Goal: Register for event/course

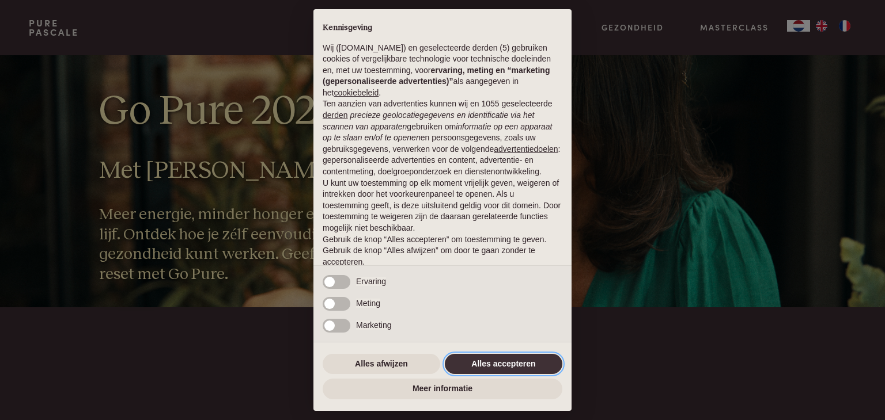
click at [498, 363] on button "Alles accepteren" at bounding box center [503, 364] width 117 height 21
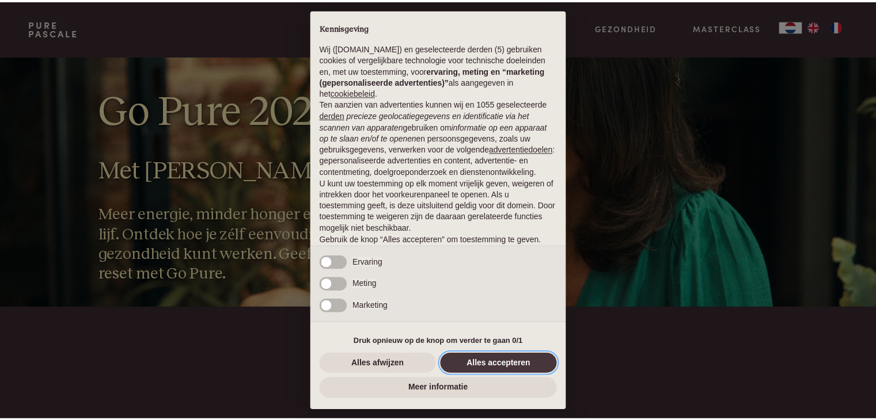
scroll to position [43, 0]
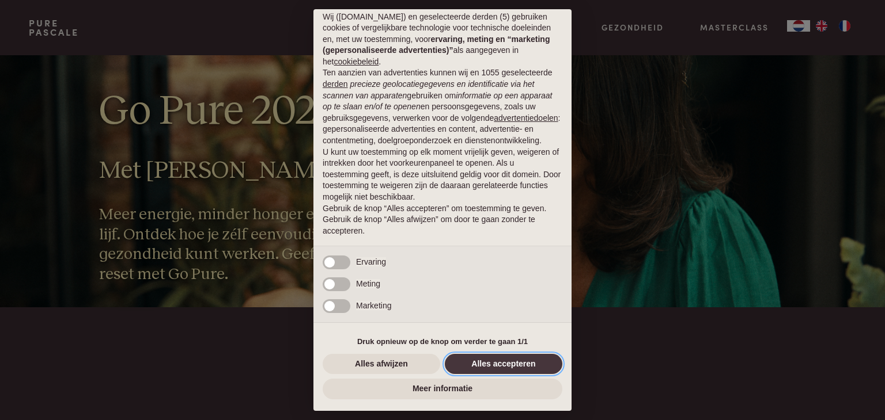
click at [498, 366] on button "Alles accepteren" at bounding box center [503, 364] width 117 height 21
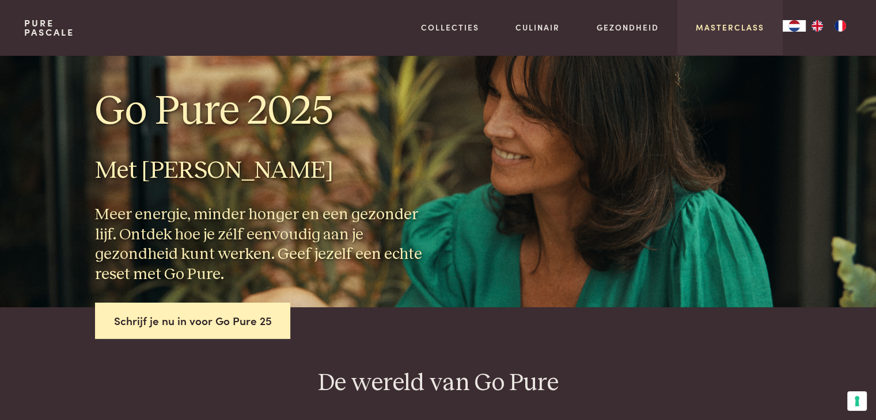
click at [733, 29] on link "Masterclass" at bounding box center [730, 27] width 69 height 12
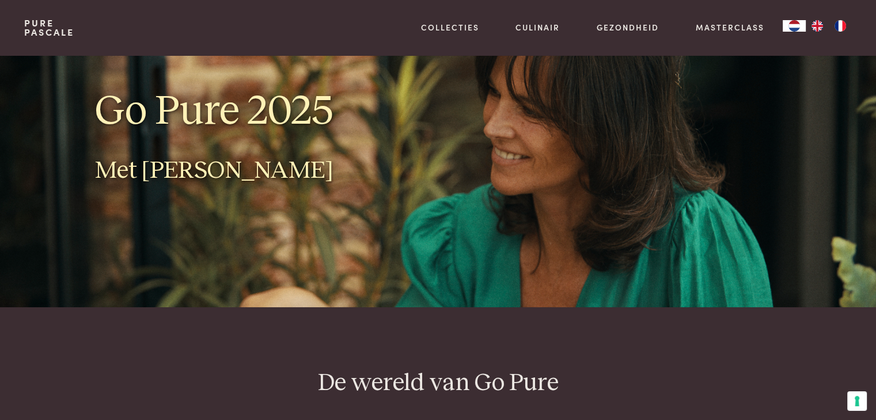
click at [733, 29] on link "Masterclass" at bounding box center [730, 27] width 69 height 12
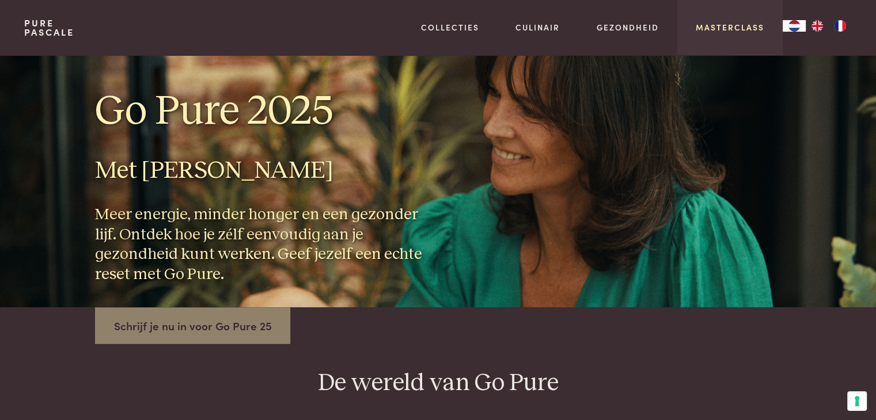
click at [734, 31] on link "Masterclass" at bounding box center [730, 27] width 69 height 12
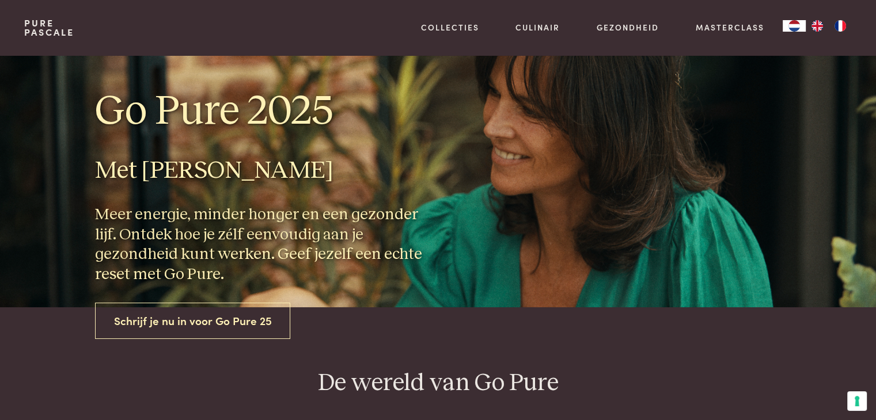
click at [211, 325] on link "Schrijf je nu in voor Go Pure 25" at bounding box center [193, 321] width 196 height 36
